Goal: Task Accomplishment & Management: Use online tool/utility

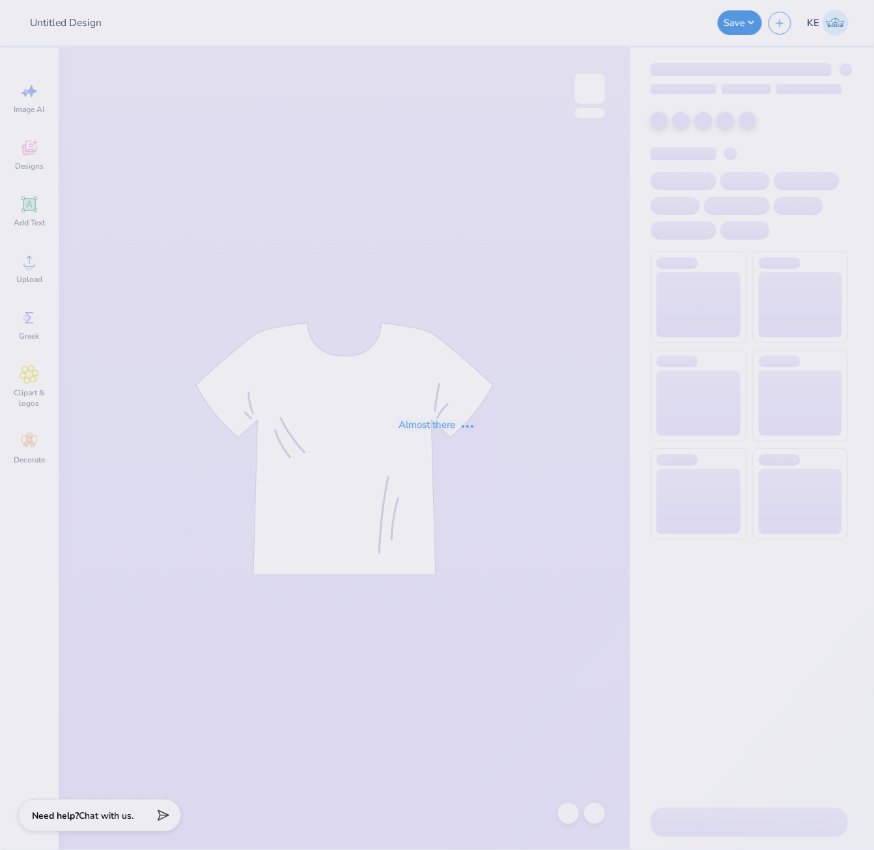
type input "[PERSON_NAME] : [GEOGRAPHIC_DATA][US_STATE]"
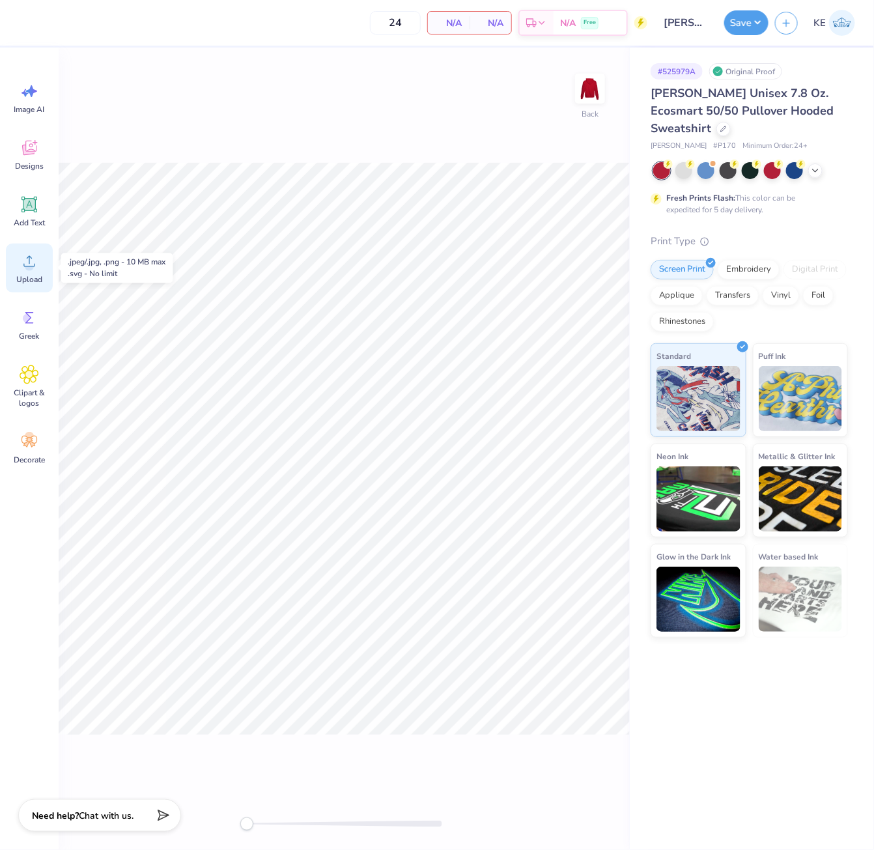
click at [31, 272] on div "Upload" at bounding box center [29, 268] width 47 height 49
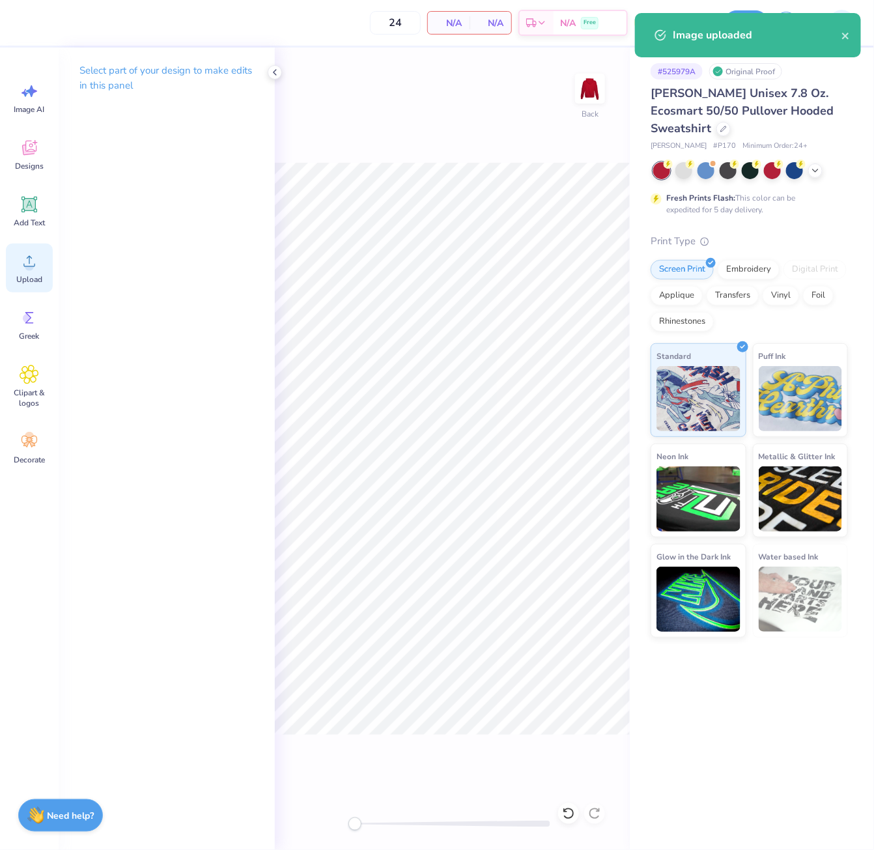
click at [26, 270] on icon at bounding box center [30, 261] width 20 height 20
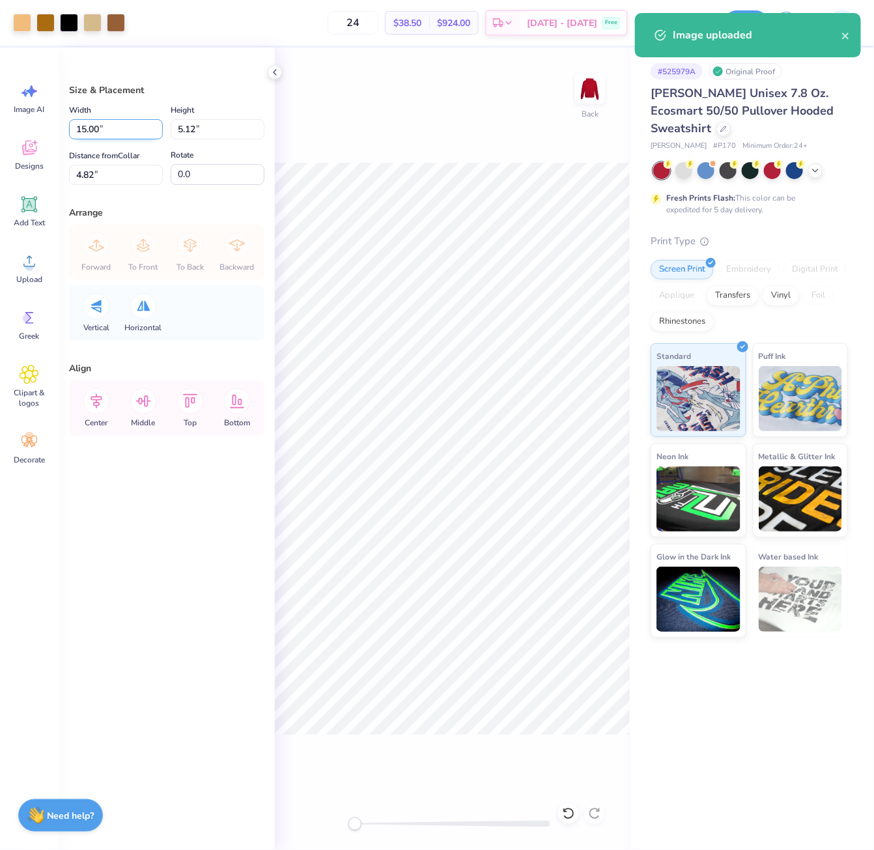
click at [92, 119] on input "15.00" at bounding box center [116, 129] width 94 height 20
type input "12.00"
type input "4.10"
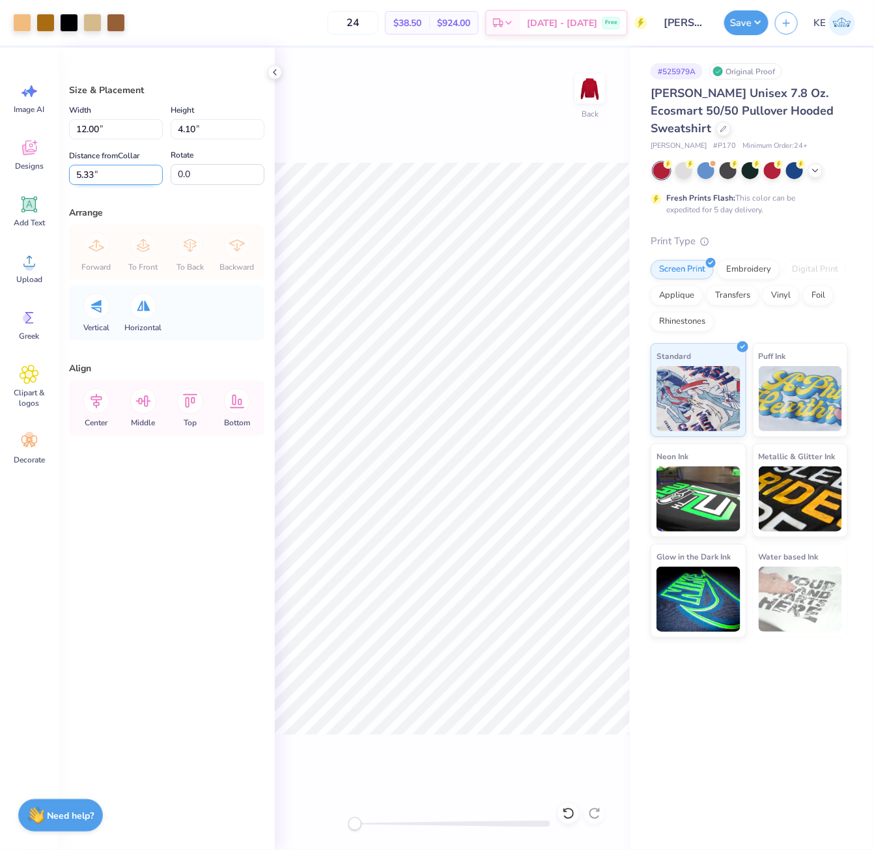
click at [100, 169] on input "5.33" at bounding box center [116, 175] width 94 height 20
type input "3"
click at [105, 403] on icon at bounding box center [96, 401] width 26 height 26
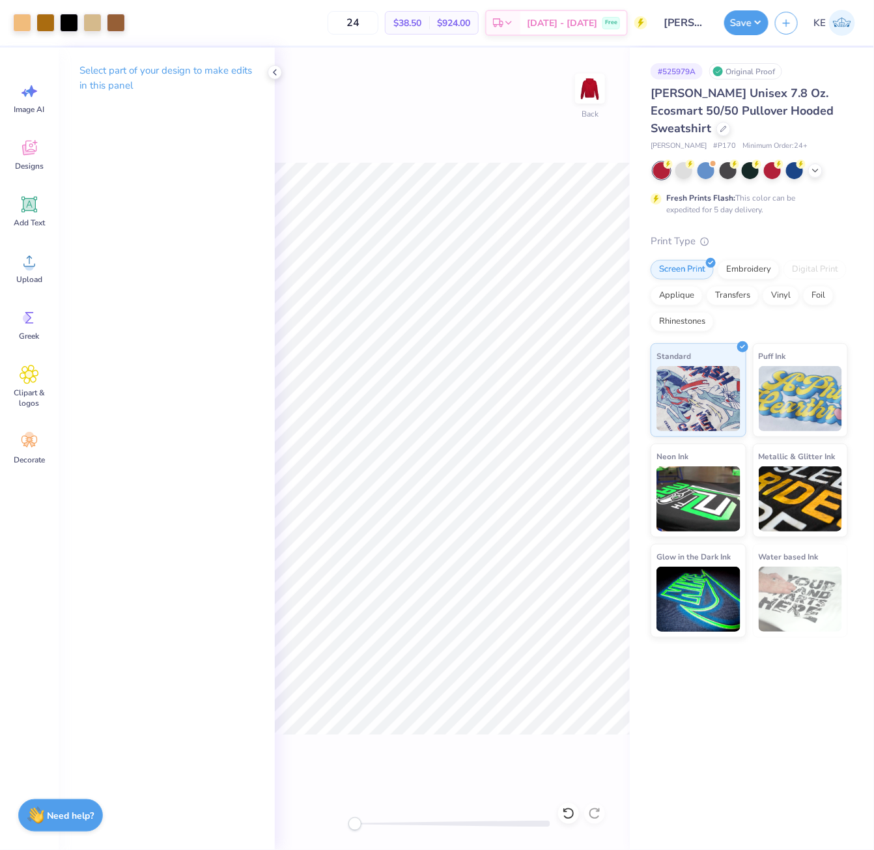
click at [537, 148] on div "Back" at bounding box center [452, 449] width 355 height 802
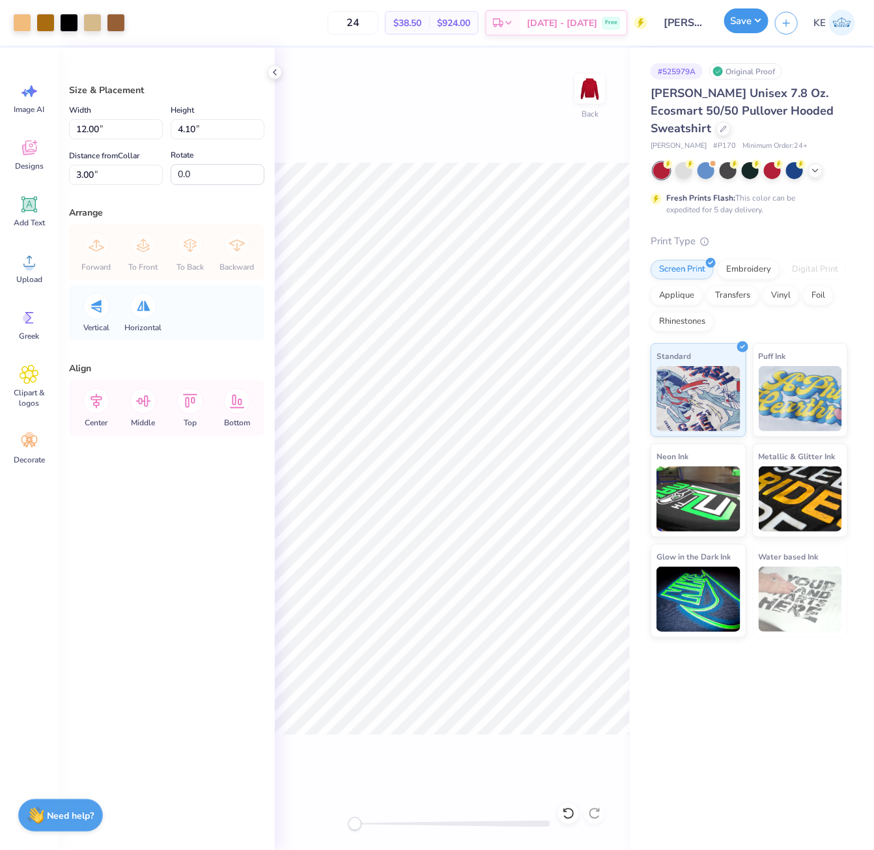
click at [748, 25] on button "Save" at bounding box center [746, 20] width 44 height 25
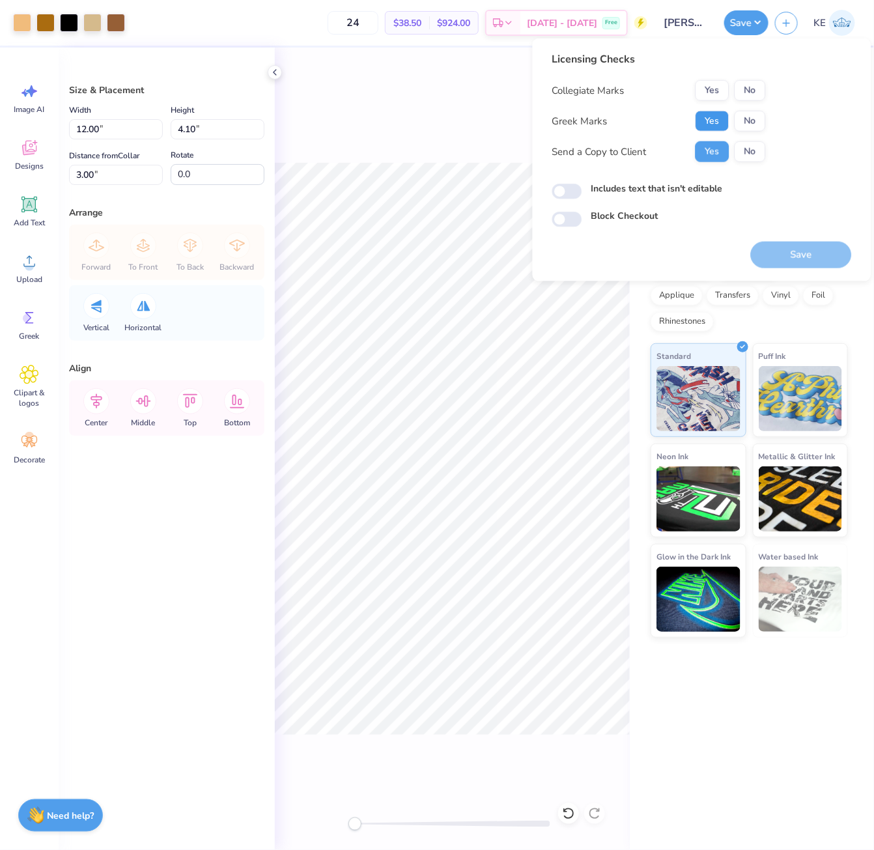
click at [710, 115] on button "Yes" at bounding box center [713, 121] width 34 height 21
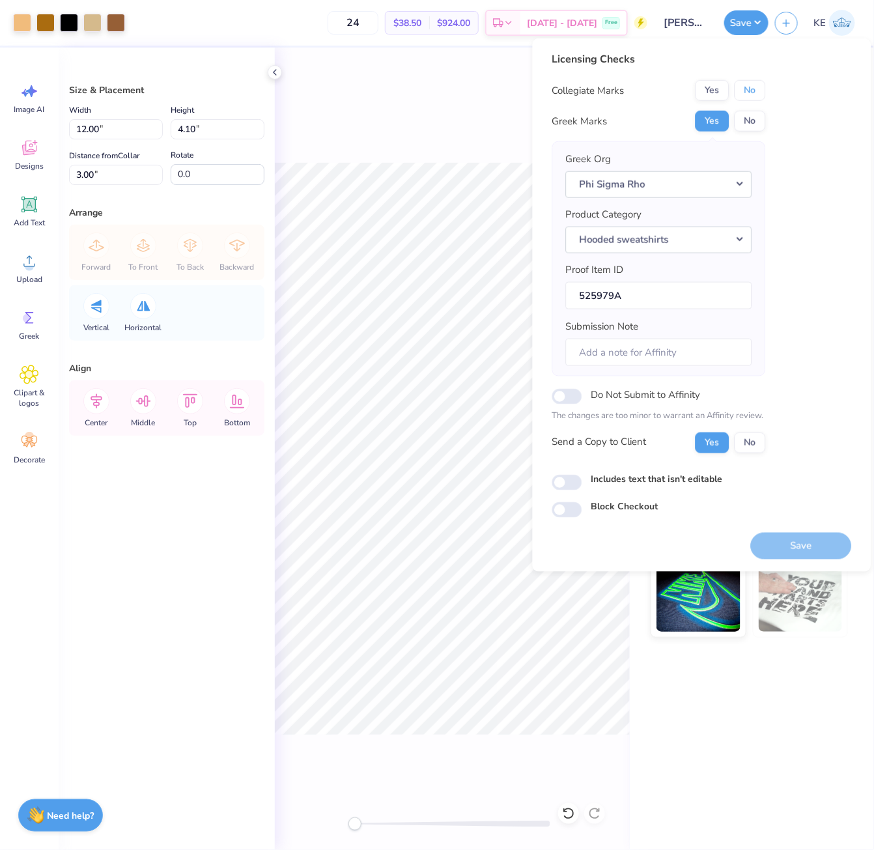
click at [750, 82] on button "No" at bounding box center [750, 90] width 31 height 21
click at [824, 545] on button "Save" at bounding box center [801, 545] width 101 height 27
